Goal: Communication & Community: Answer question/provide support

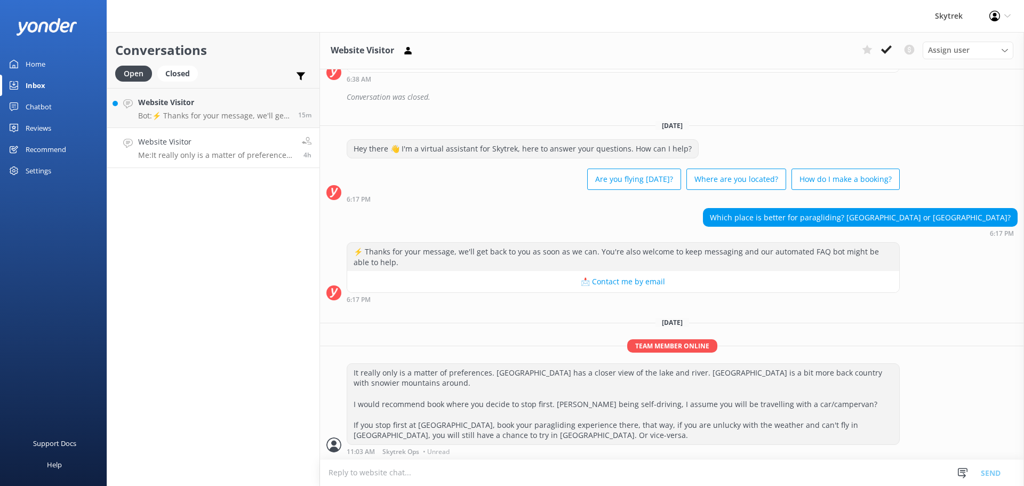
scroll to position [179, 0]
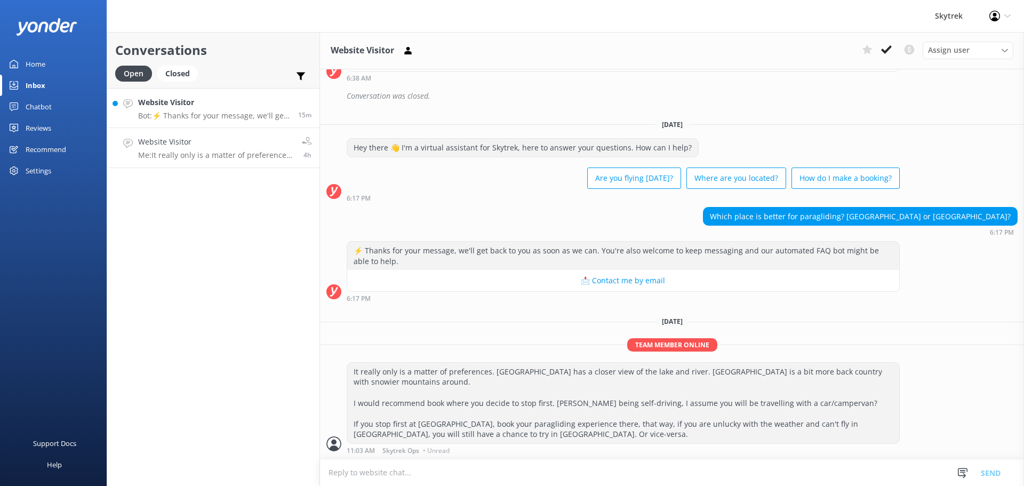
click at [214, 118] on p "Bot: ⚡ Thanks for your message, we'll get back to you as soon as we can. You're…" at bounding box center [214, 116] width 152 height 10
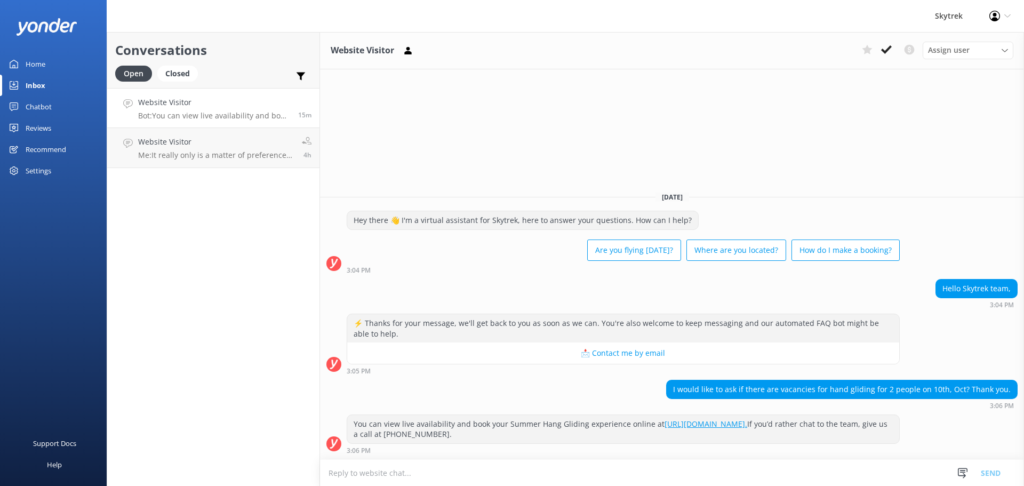
click at [683, 472] on textarea at bounding box center [672, 473] width 704 height 26
click at [744, 472] on textarea "Hi, we have cancelled all of our flight for the next 2 days due to wind conditi…" at bounding box center [672, 472] width 704 height 27
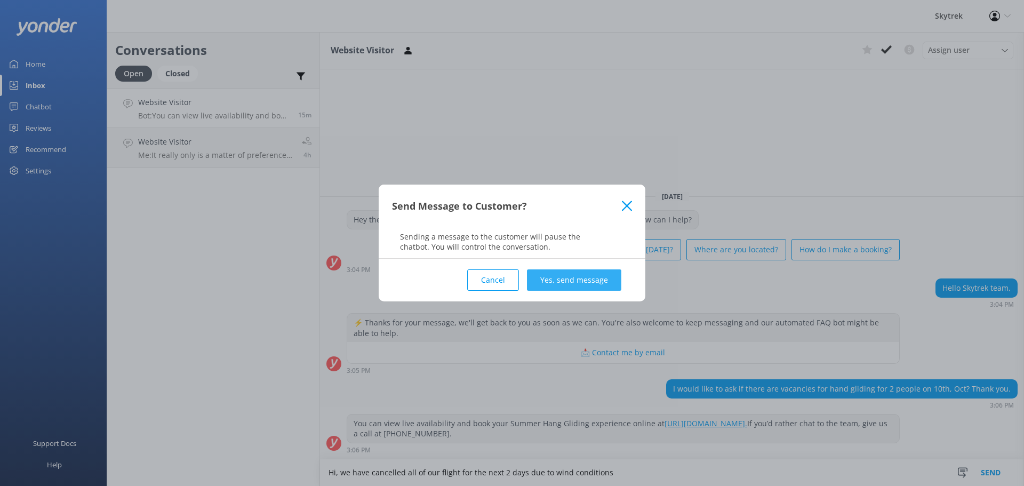
type textarea "Hi, we have cancelled all of our flight for the next 2 days due to wind conditi…"
click at [561, 279] on button "Yes, send message" at bounding box center [574, 279] width 94 height 21
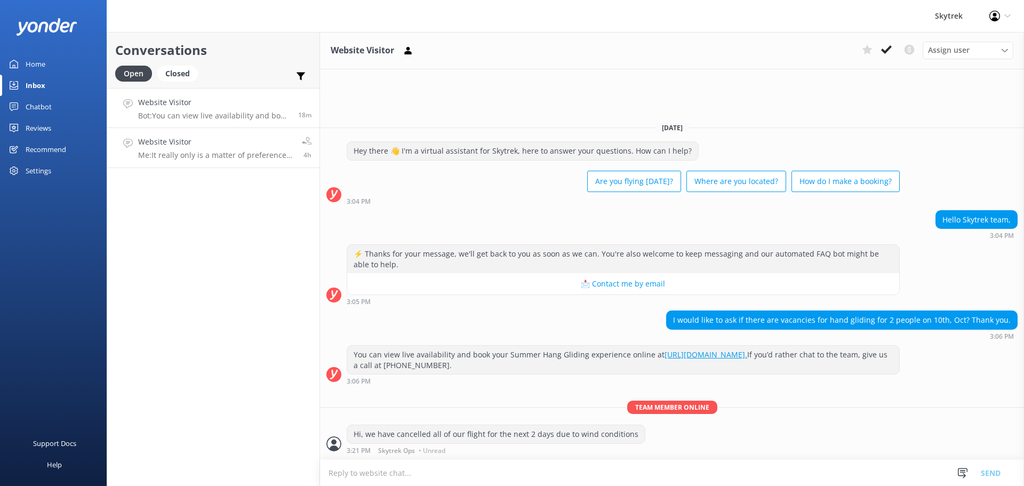
drag, startPoint x: 189, startPoint y: 147, endPoint x: 152, endPoint y: 142, distance: 37.1
click at [152, 142] on h4 "Website Visitor" at bounding box center [216, 142] width 156 height 12
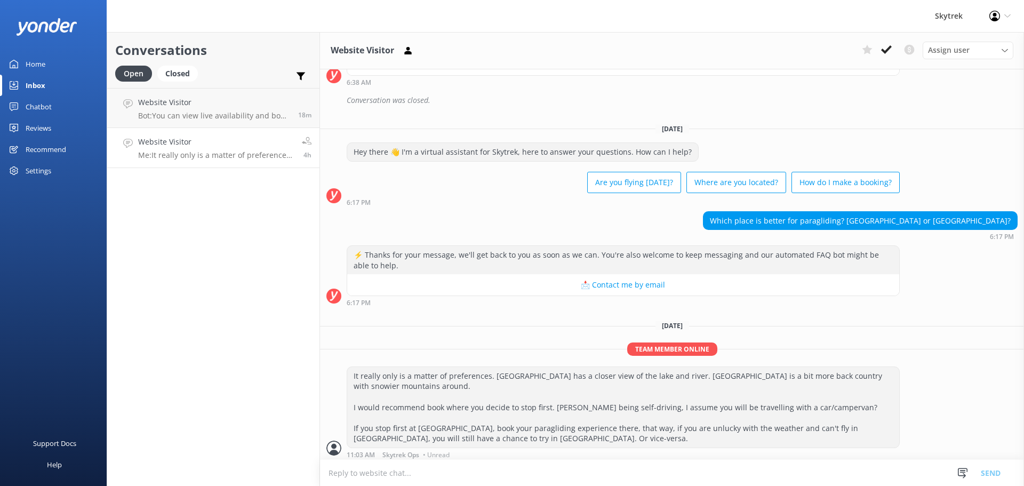
scroll to position [179, 0]
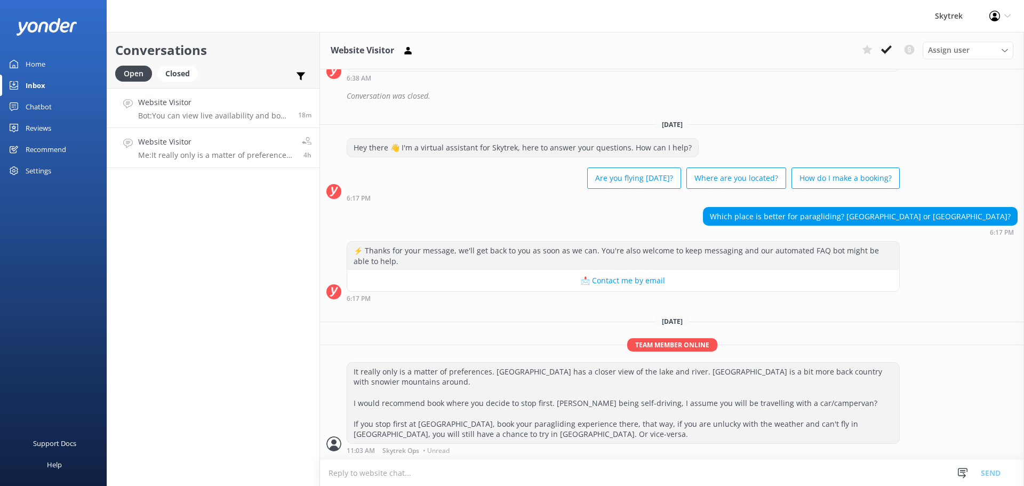
click at [214, 110] on div "Website Visitor Bot: You can view live availability and book your Summer Hang G…" at bounding box center [214, 107] width 152 height 23
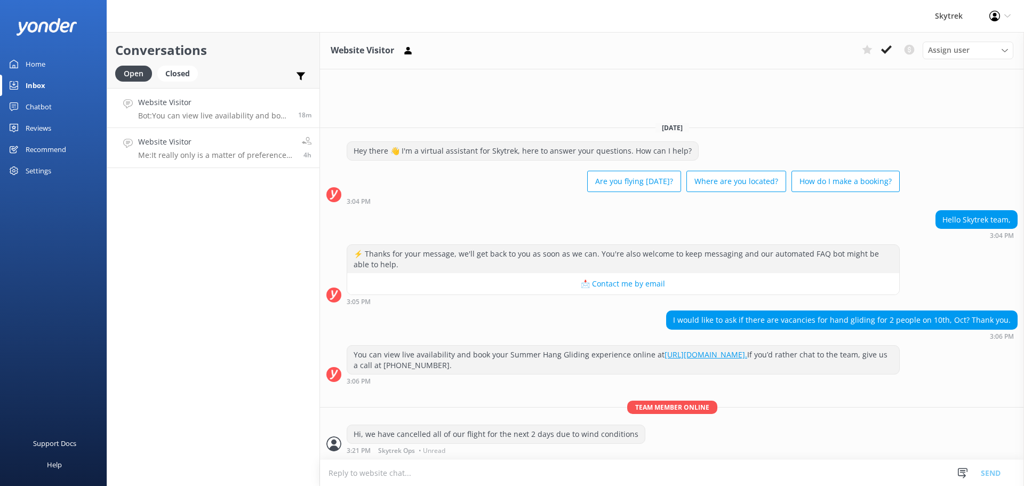
click at [206, 151] on p "Me: It really only is a matter of preferences. [GEOGRAPHIC_DATA] has a closer v…" at bounding box center [216, 155] width 156 height 10
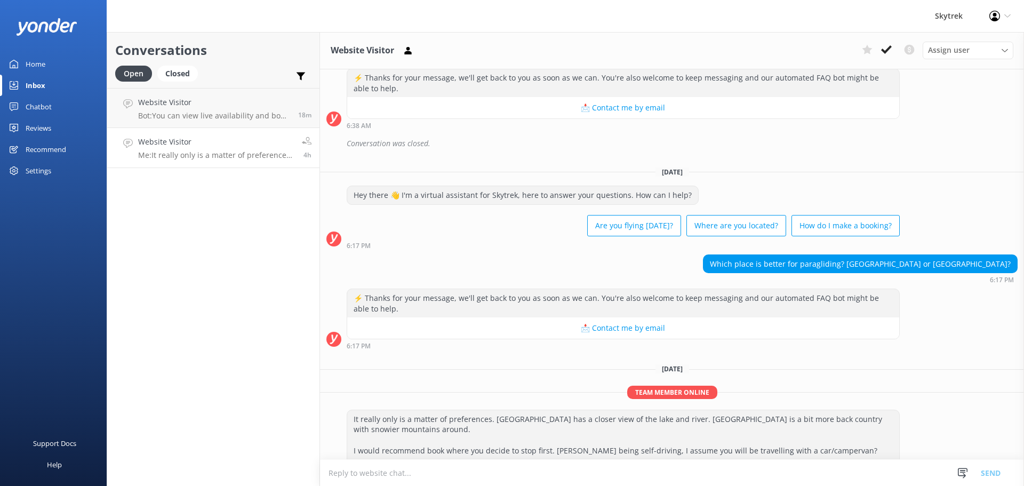
scroll to position [179, 0]
